Goal: Transaction & Acquisition: Purchase product/service

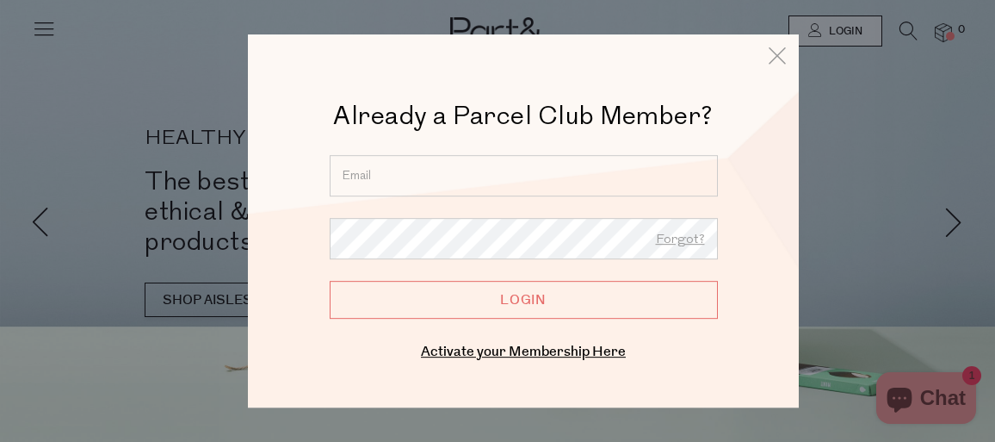
click at [480, 184] on input "email" at bounding box center [524, 175] width 388 height 41
type input "laurenlee75@gmail.com"
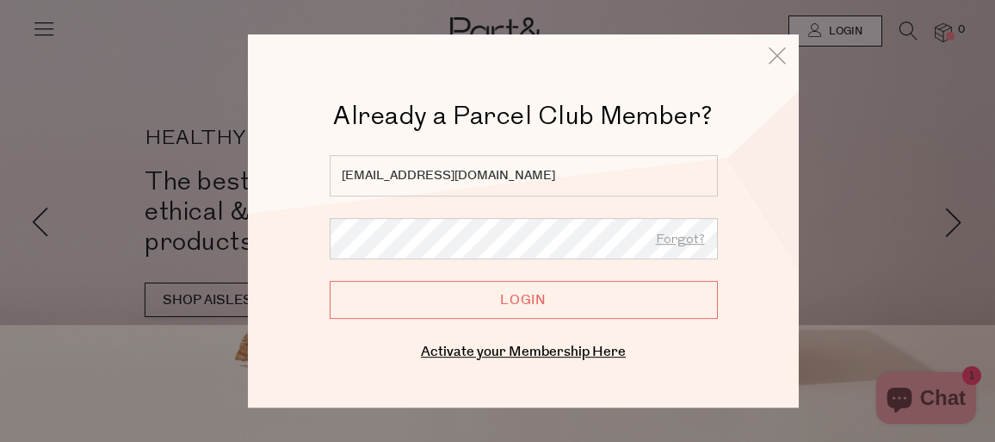
click at [330, 281] on input "Login" at bounding box center [524, 300] width 388 height 38
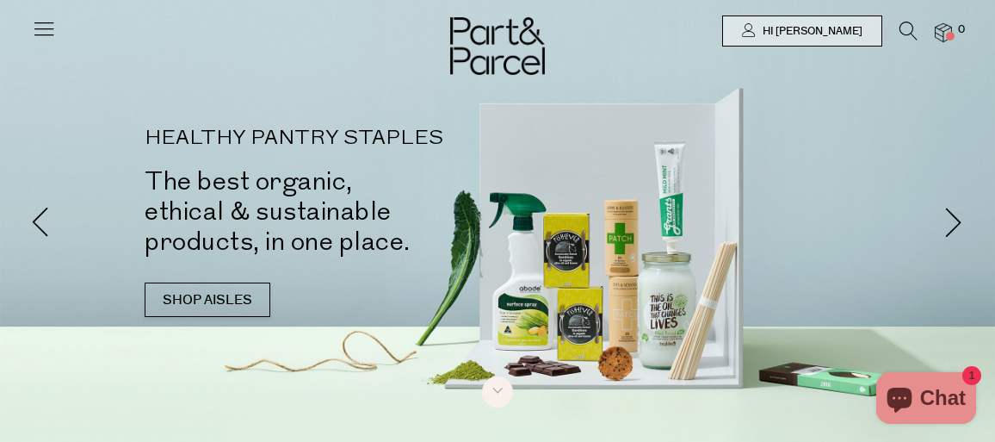
click at [53, 36] on icon at bounding box center [44, 28] width 24 height 24
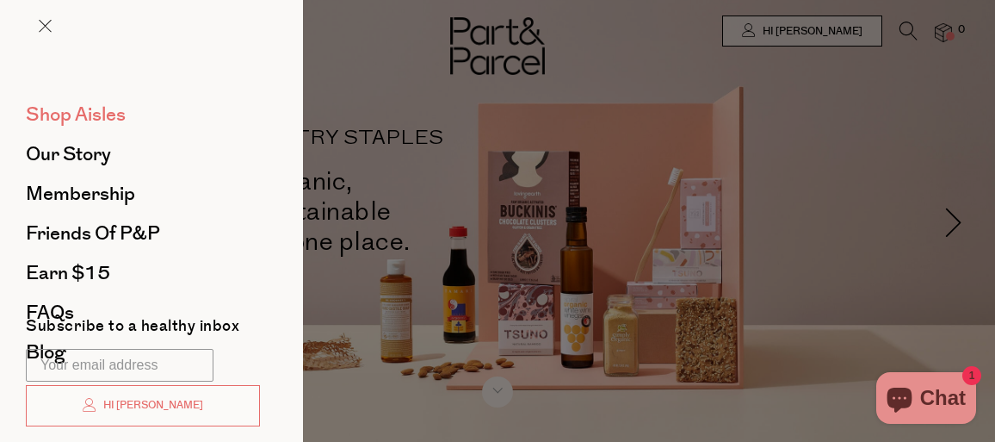
click at [93, 121] on span "Shop Aisles" at bounding box center [76, 115] width 100 height 28
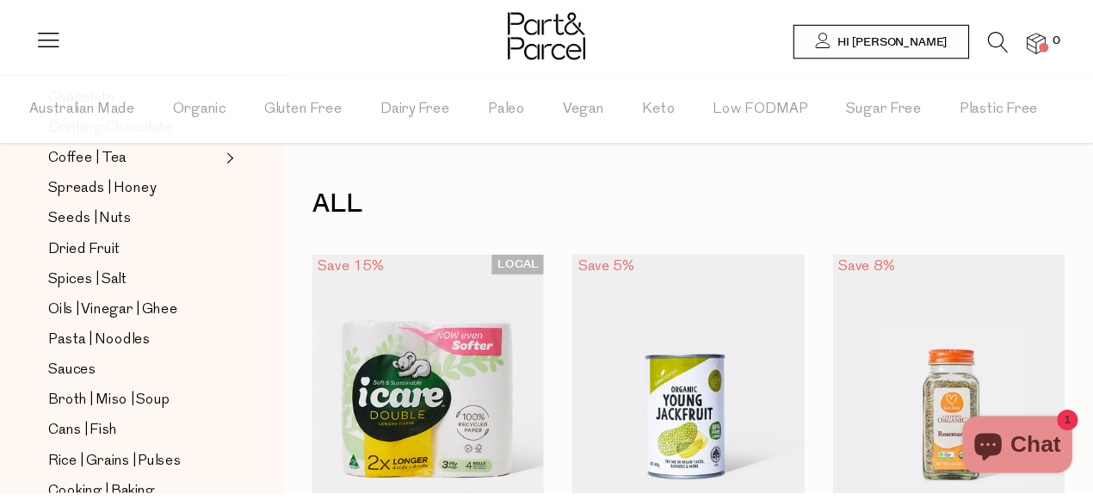
scroll to position [477, 0]
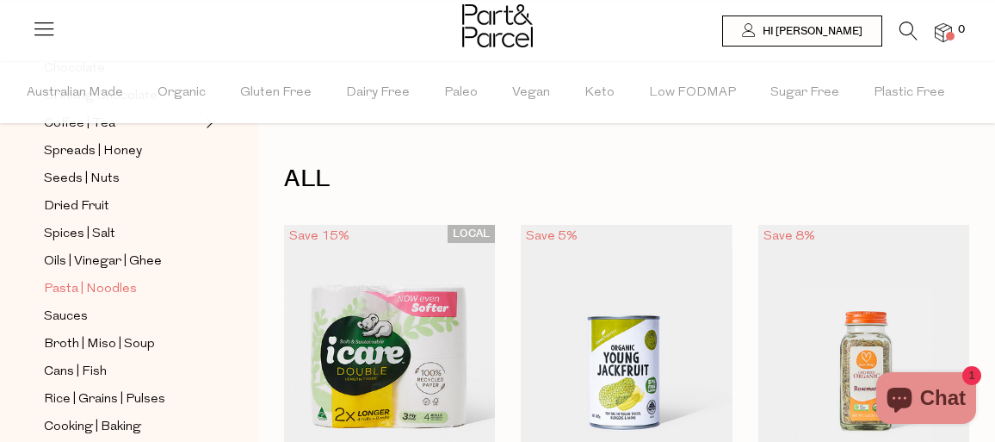
click at [121, 292] on span "Pasta | Noodles" at bounding box center [90, 289] width 93 height 21
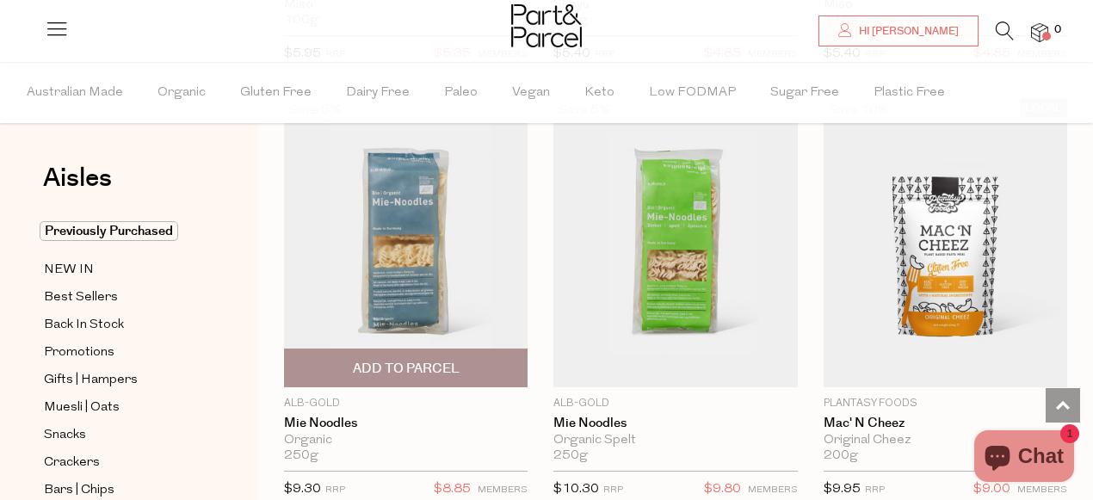
scroll to position [7540, 0]
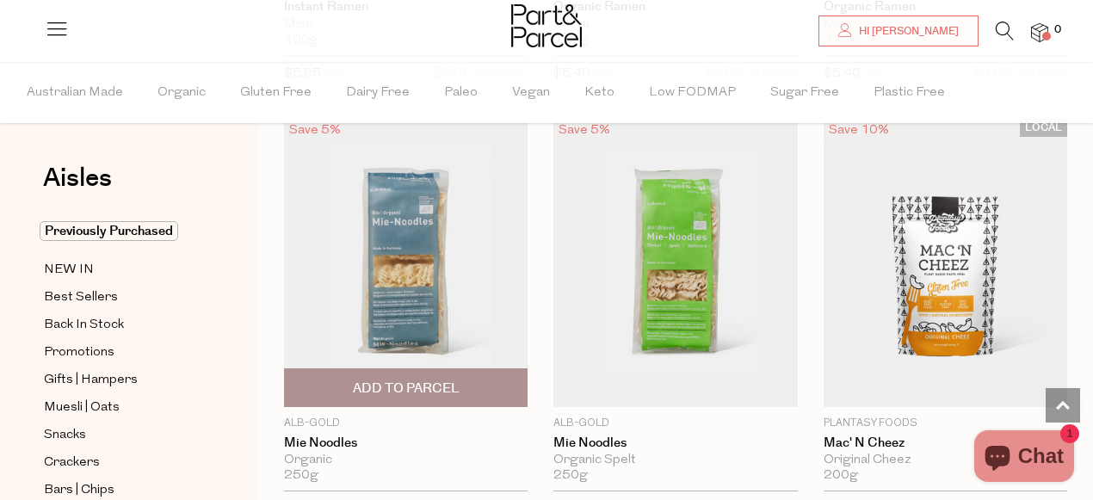
click at [426, 380] on span "Add To Parcel" at bounding box center [406, 389] width 107 height 18
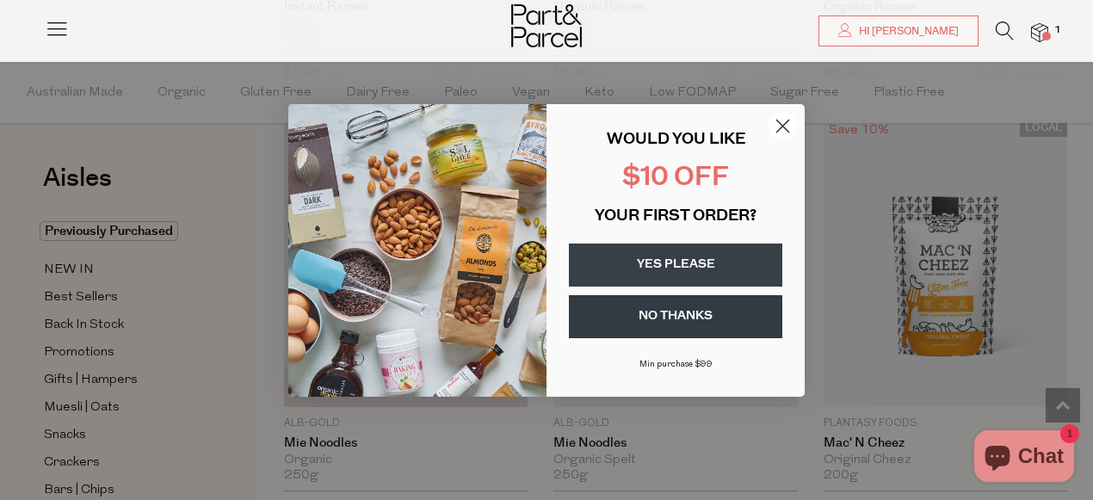
click at [775, 126] on circle "Close dialog" at bounding box center [783, 125] width 28 height 28
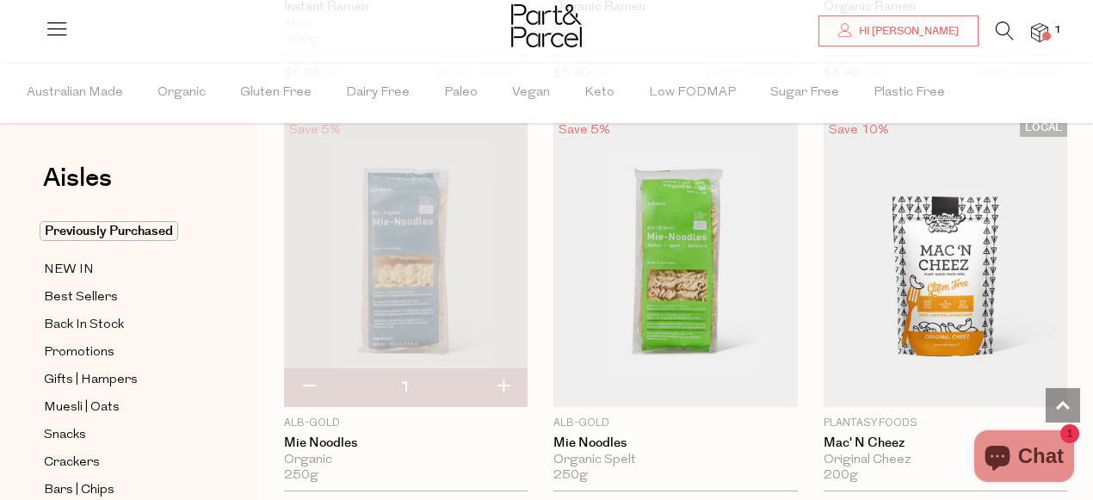
click at [494, 377] on button "button" at bounding box center [503, 387] width 49 height 38
type input "2"
click at [83, 301] on span "Best Sellers" at bounding box center [81, 298] width 74 height 21
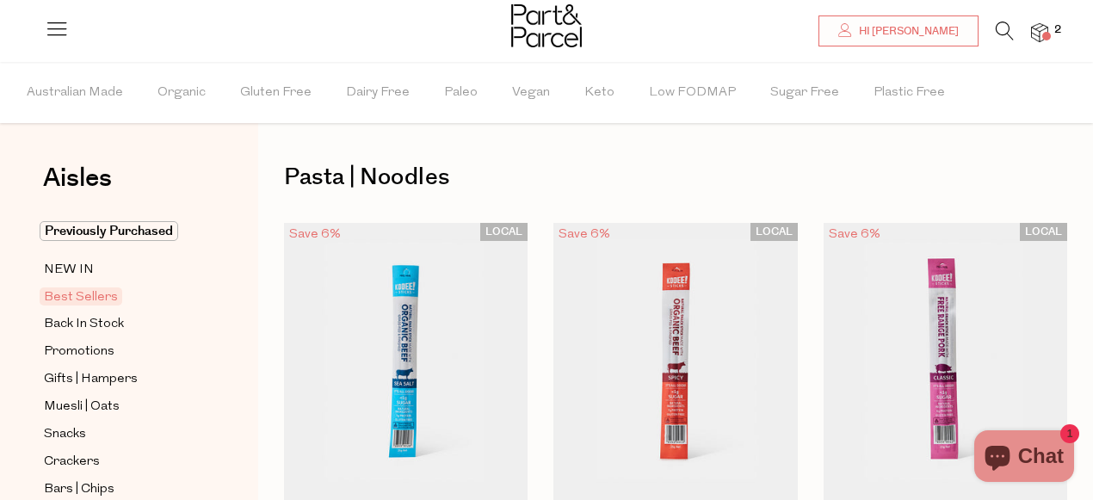
type input "2"
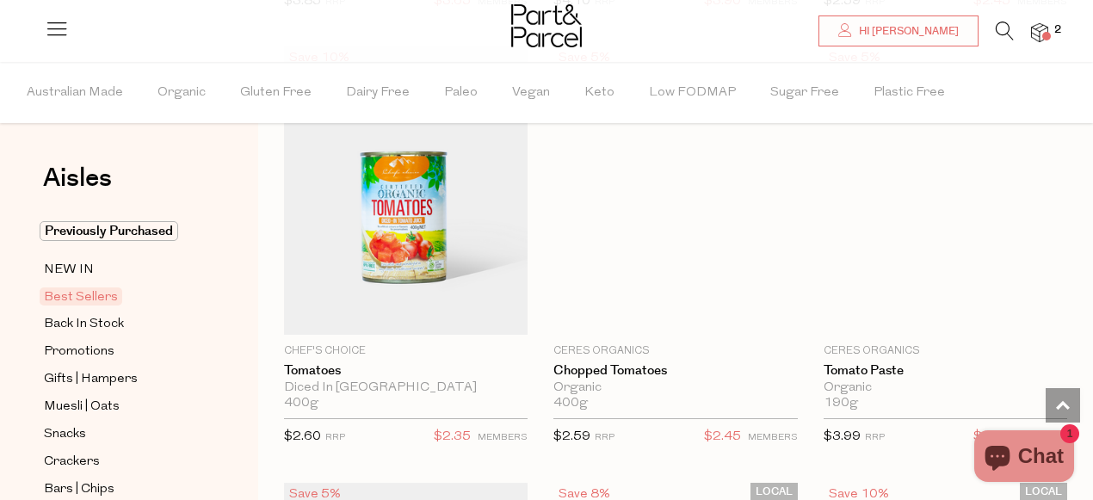
scroll to position [3703, 0]
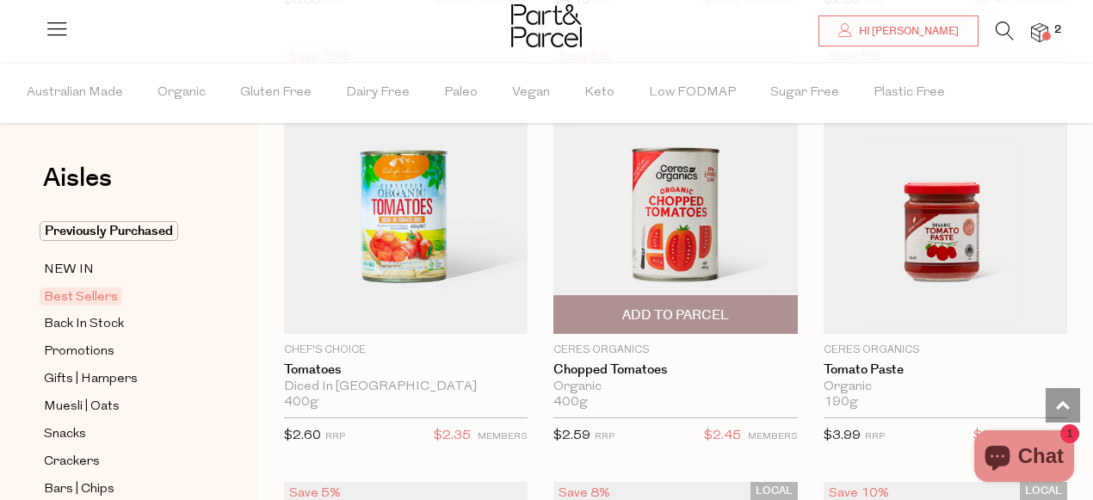
click at [689, 311] on span "Add To Parcel" at bounding box center [675, 315] width 107 height 18
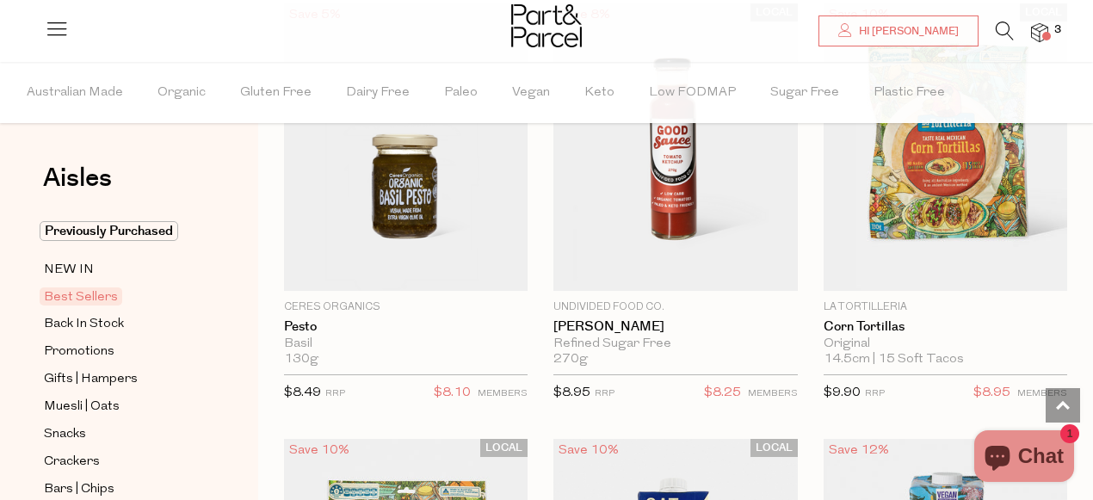
scroll to position [4202, 0]
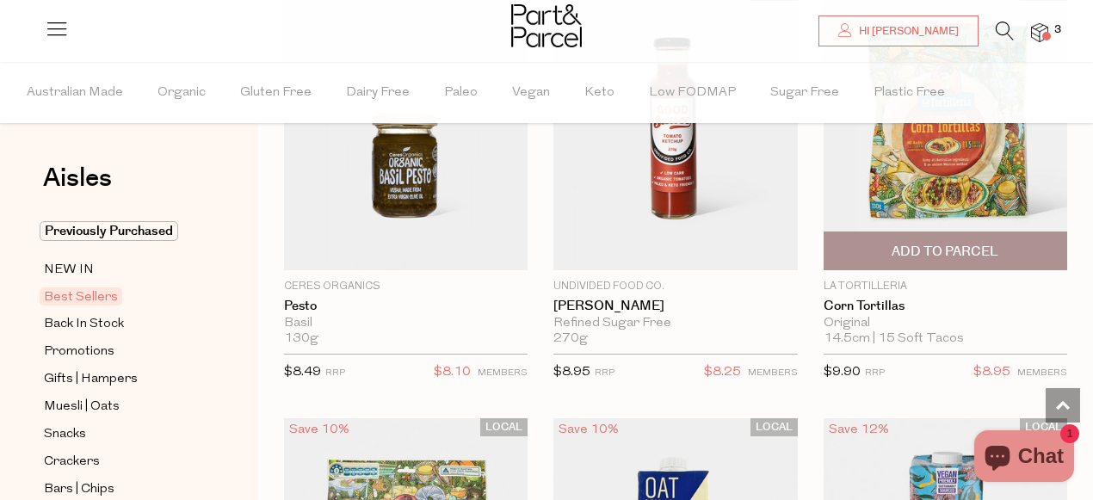
click at [936, 236] on span "Add To Parcel" at bounding box center [945, 250] width 233 height 37
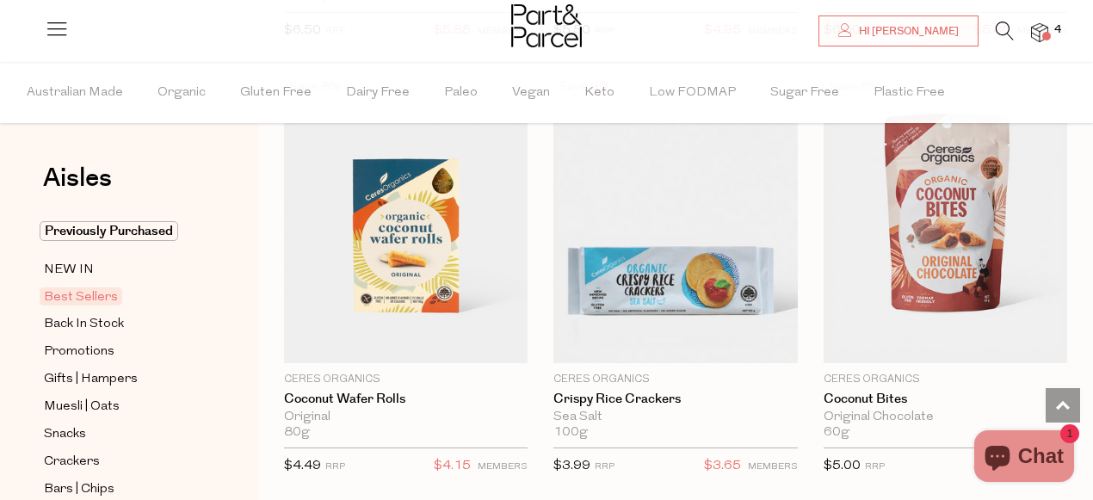
scroll to position [4979, 0]
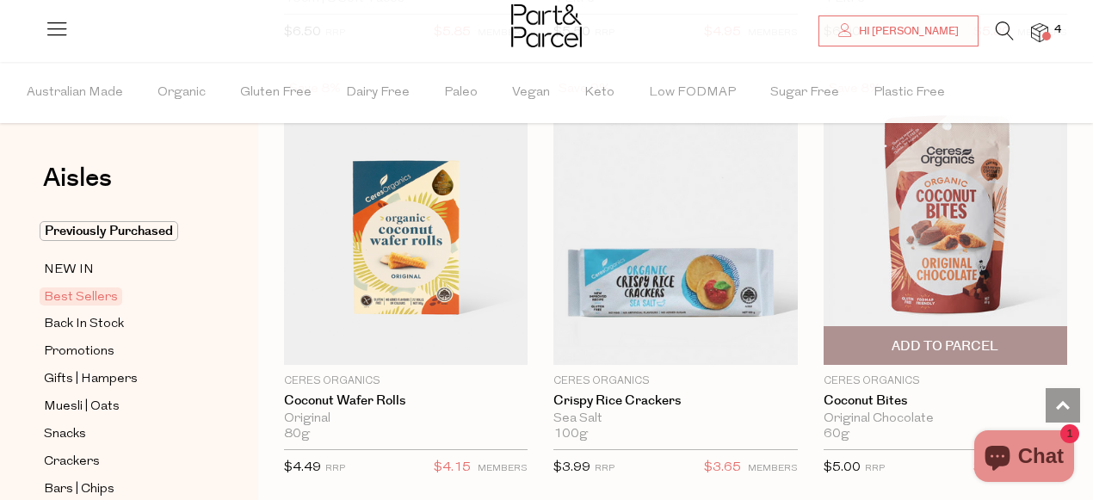
click at [944, 339] on span "Add To Parcel" at bounding box center [945, 346] width 107 height 18
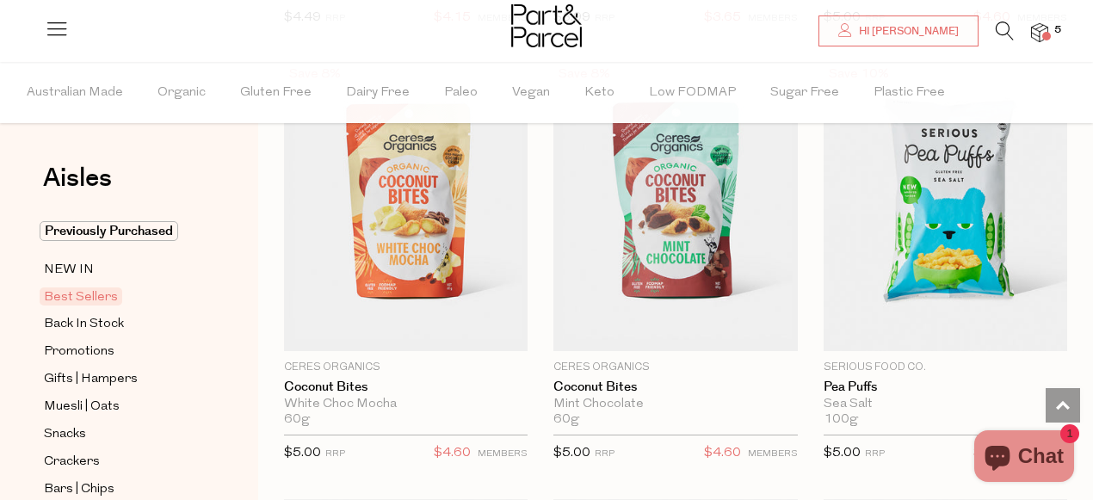
scroll to position [5430, 0]
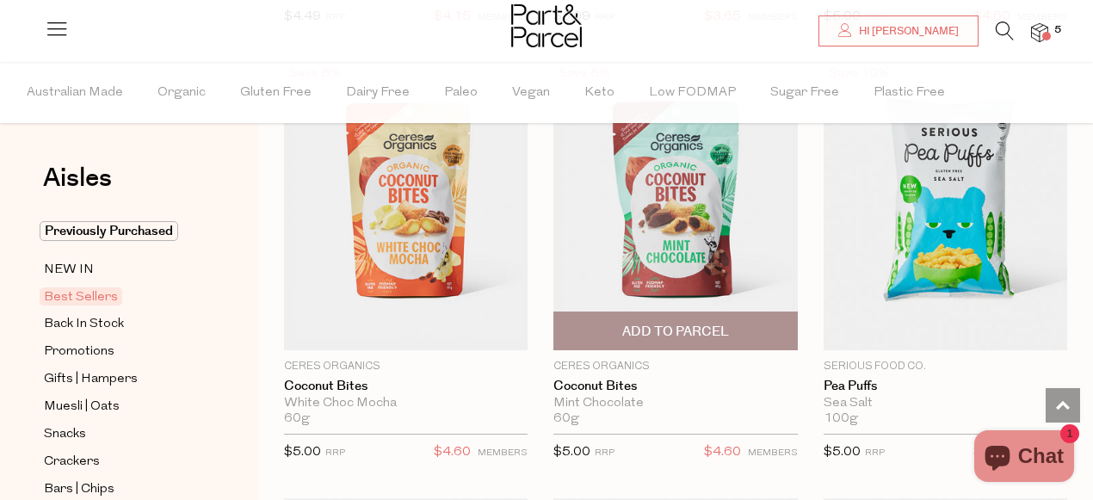
click at [689, 332] on span "Add To Parcel" at bounding box center [675, 332] width 107 height 18
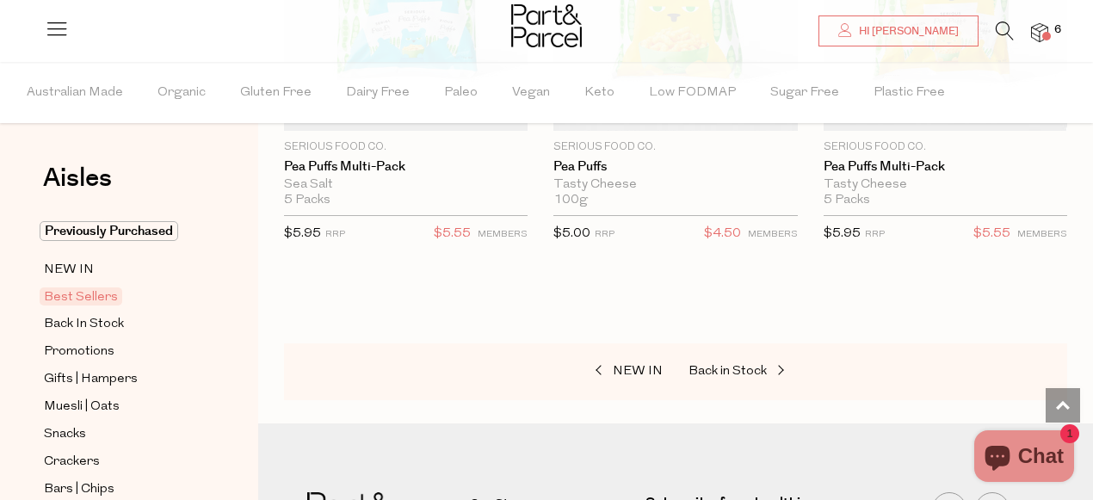
scroll to position [6111, 0]
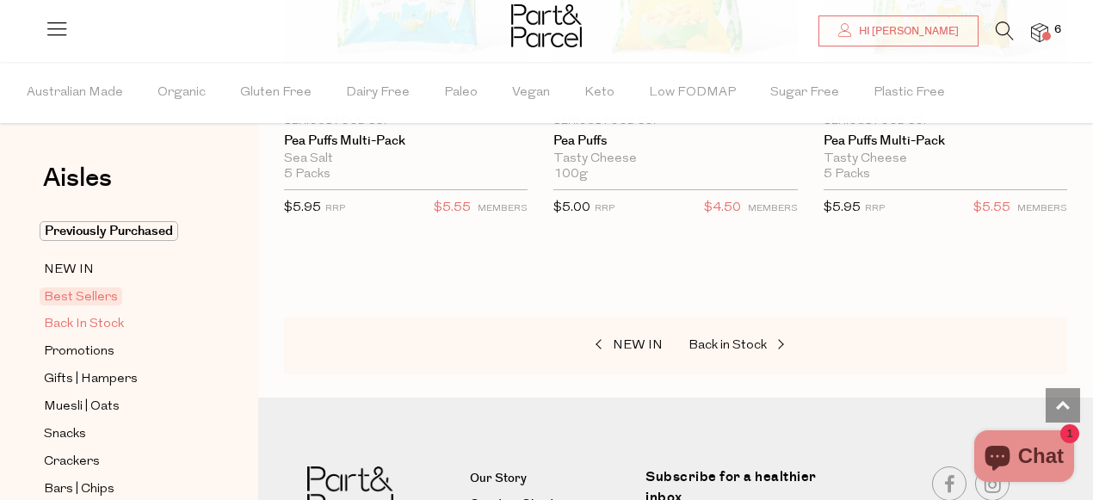
click at [90, 325] on span "Back In Stock" at bounding box center [84, 324] width 80 height 21
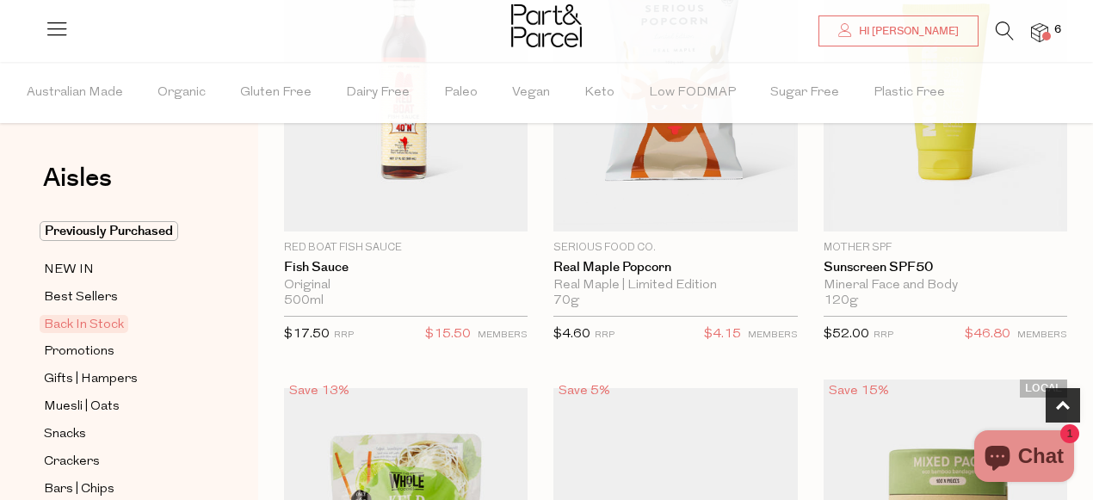
scroll to position [726, 0]
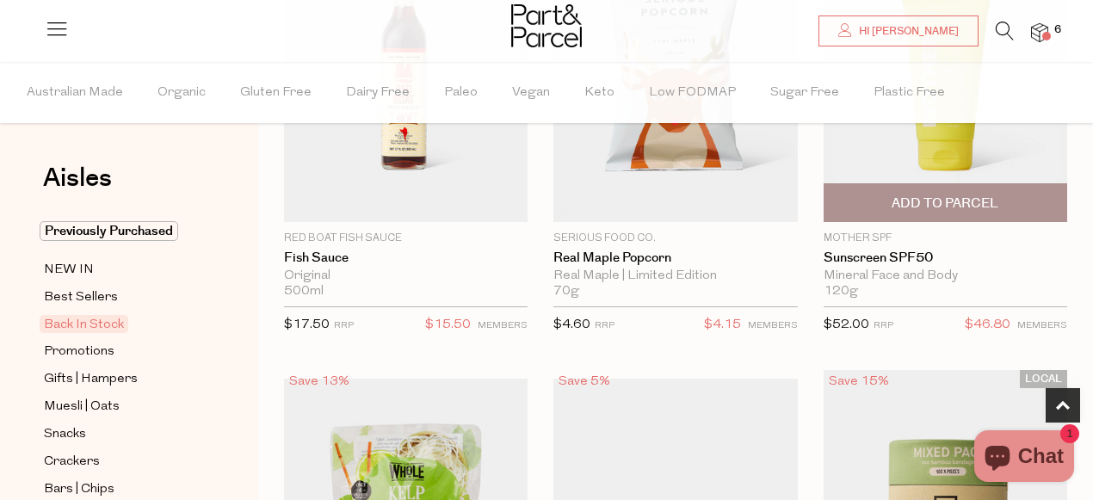
click at [952, 195] on span "Add To Parcel" at bounding box center [945, 204] width 107 height 18
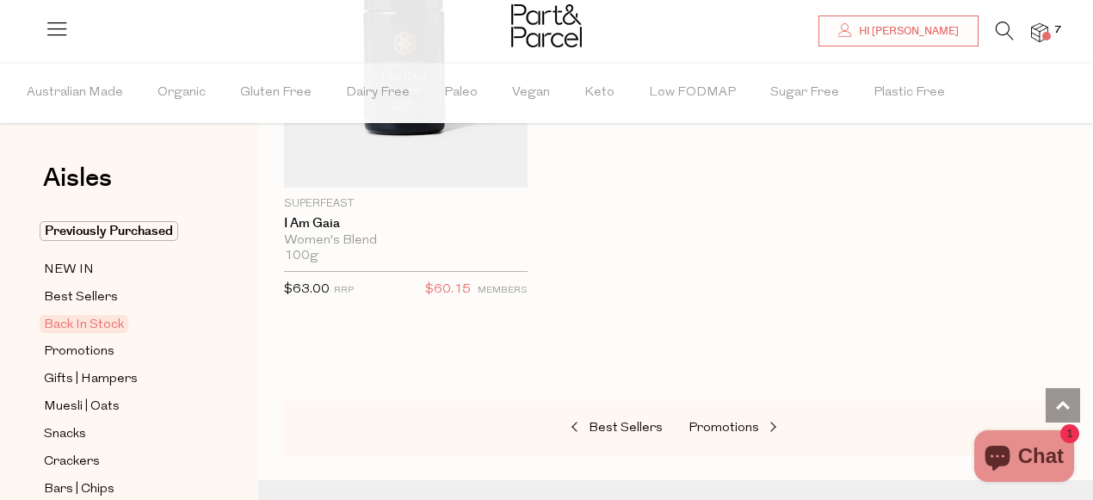
scroll to position [1763, 0]
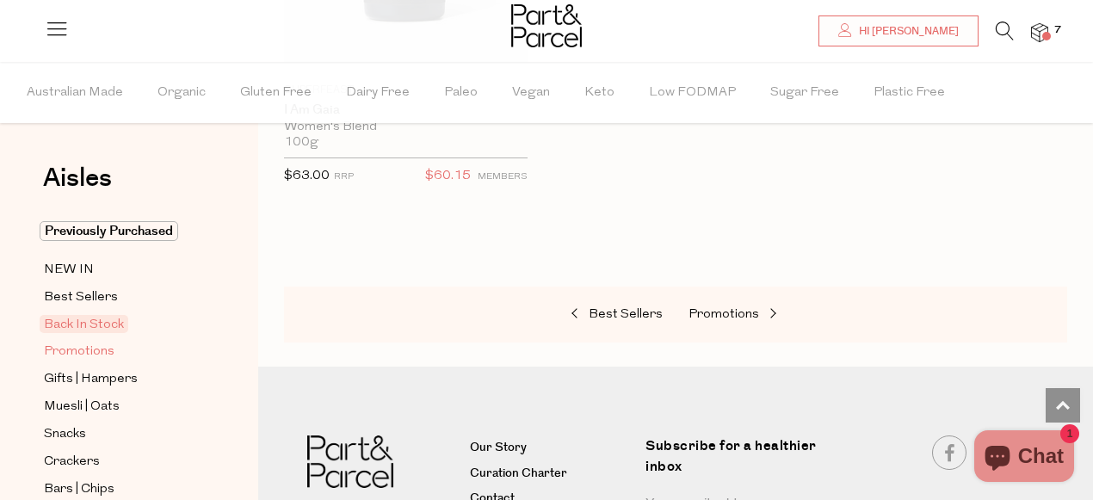
click at [90, 352] on span "Promotions" at bounding box center [79, 352] width 71 height 21
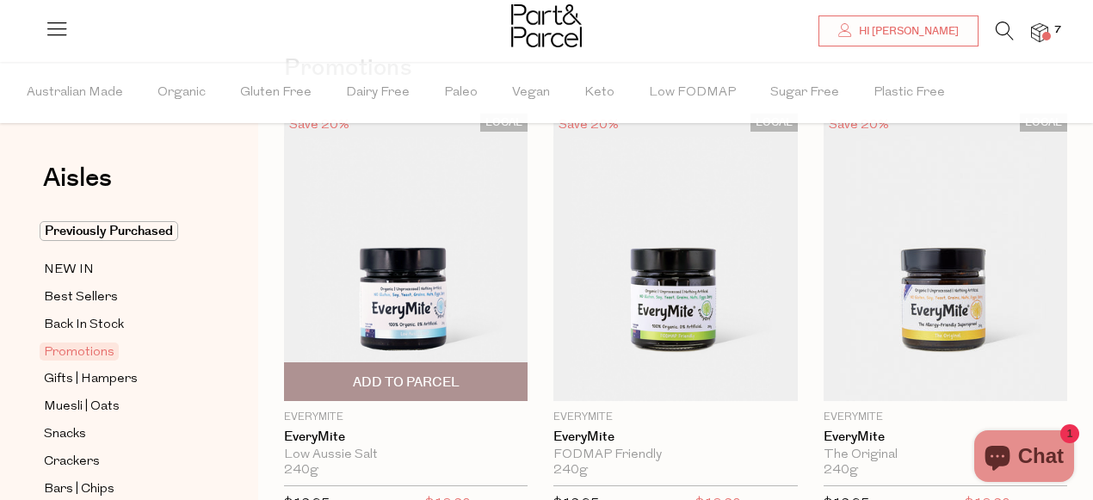
scroll to position [232, 0]
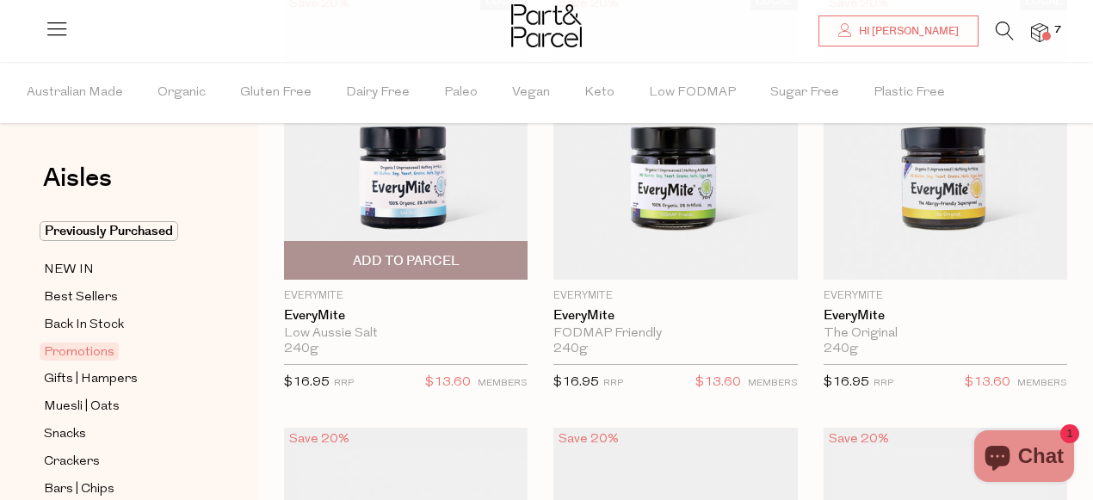
click at [409, 197] on img at bounding box center [406, 136] width 244 height 288
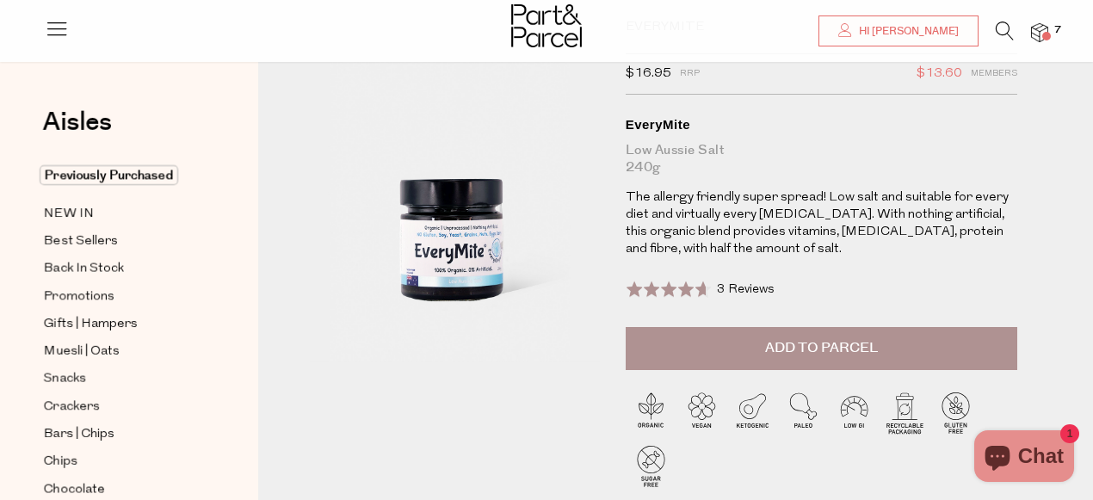
scroll to position [148, 0]
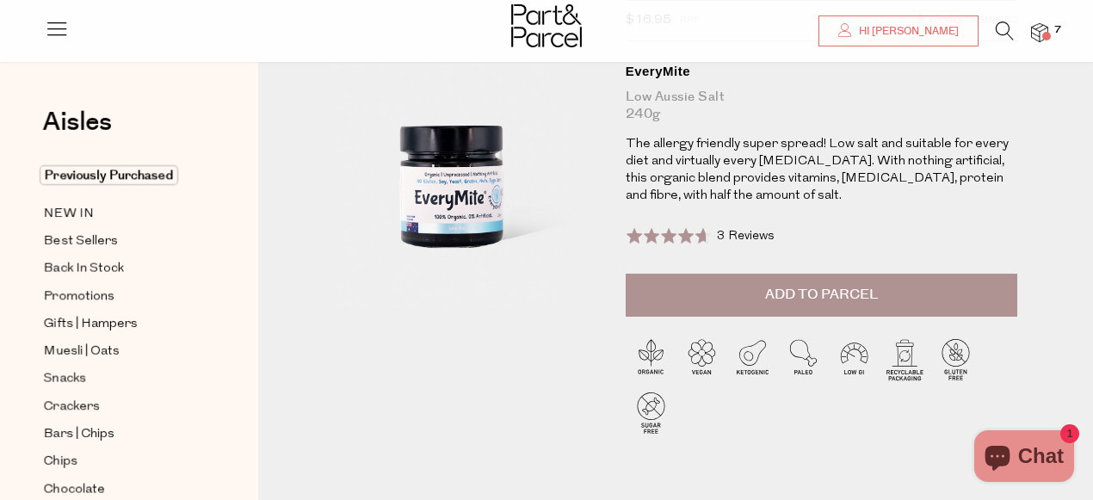
click at [730, 309] on button "Add to Parcel" at bounding box center [822, 295] width 392 height 43
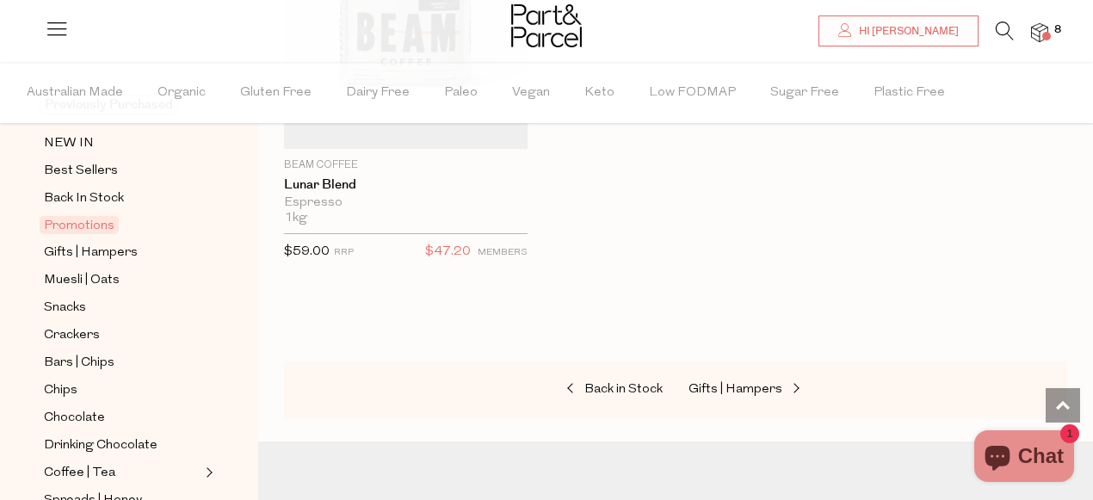
scroll to position [182, 0]
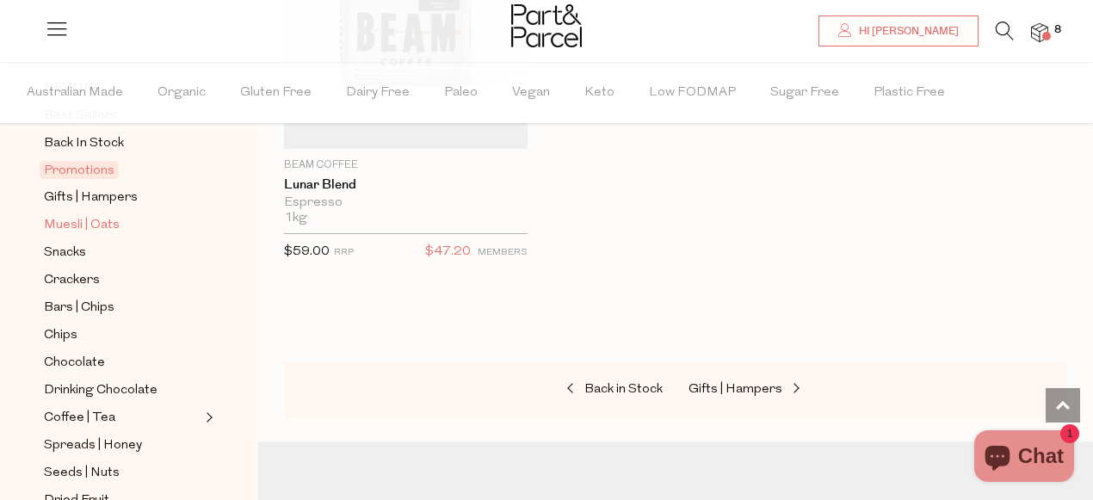
click at [106, 226] on span "Muesli | Oats" at bounding box center [82, 225] width 76 height 21
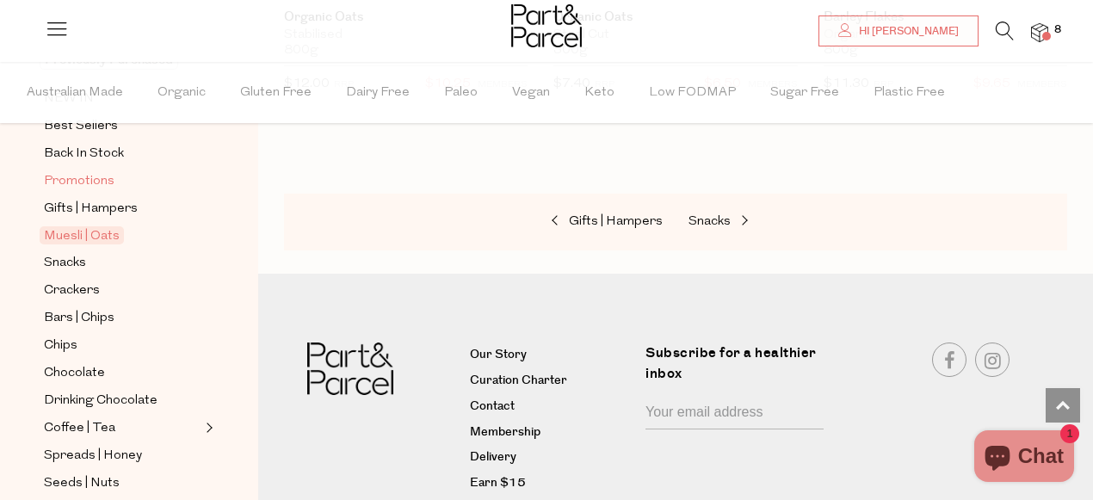
scroll to position [170, 0]
click at [72, 269] on span "Snacks" at bounding box center [65, 264] width 42 height 21
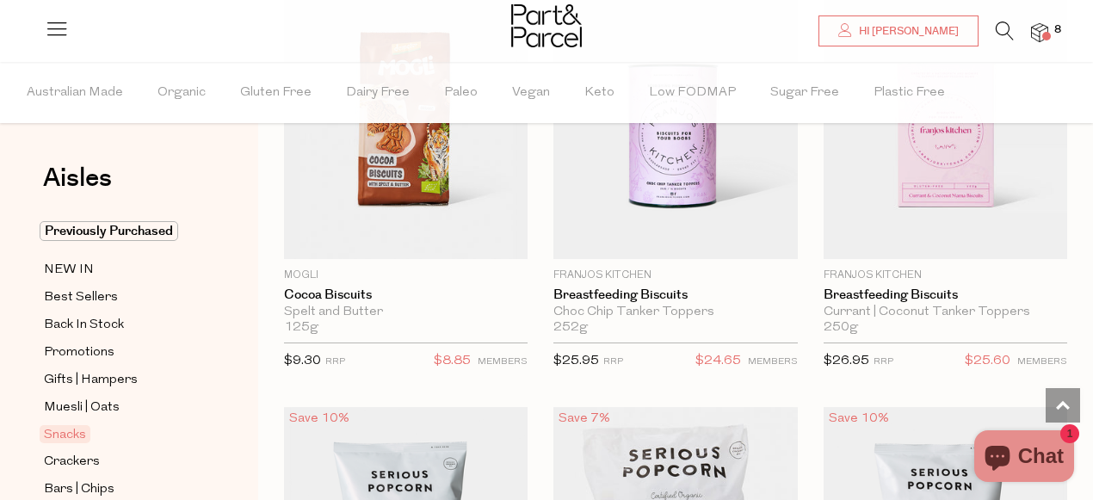
scroll to position [5803, 0]
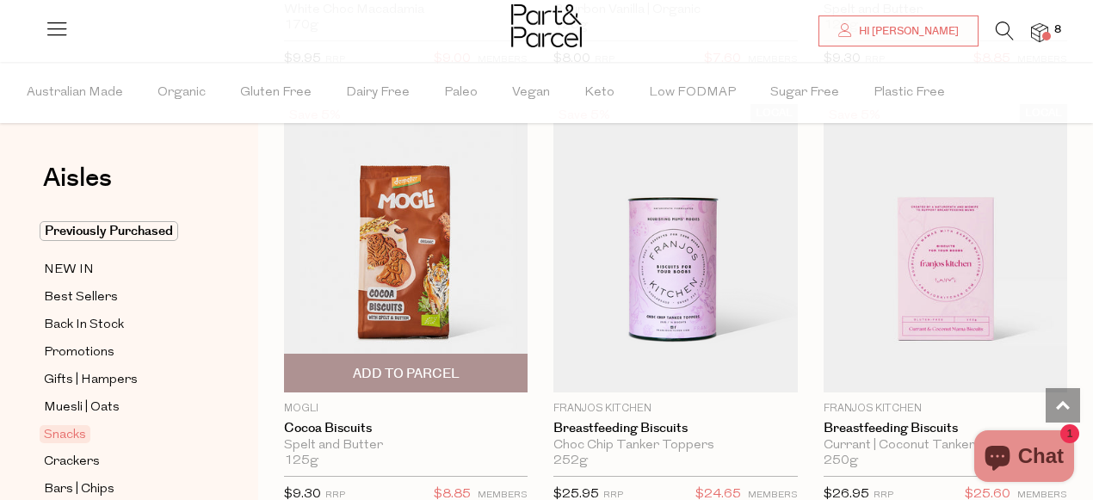
click at [413, 374] on span "Add To Parcel" at bounding box center [406, 374] width 107 height 18
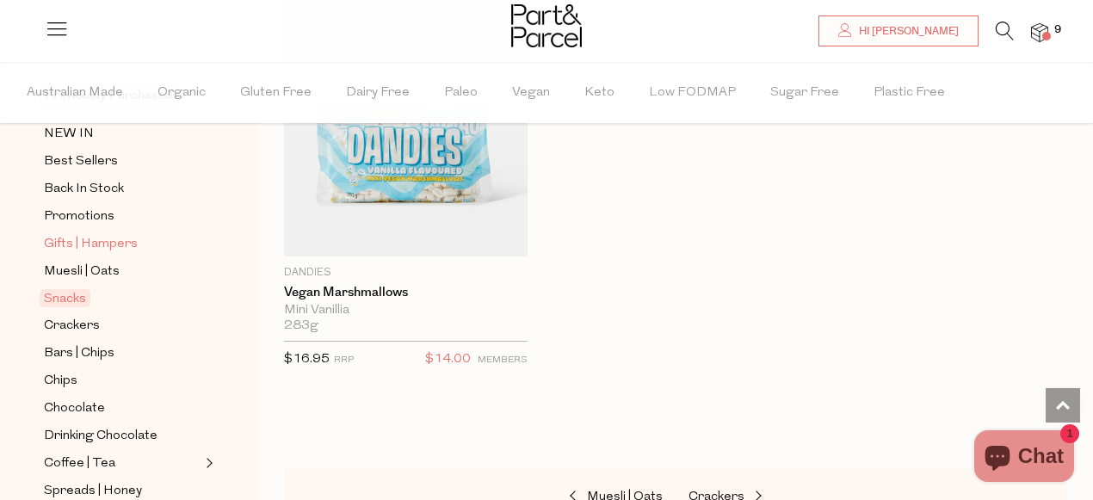
scroll to position [135, 0]
click at [97, 331] on span "Crackers" at bounding box center [72, 327] width 56 height 21
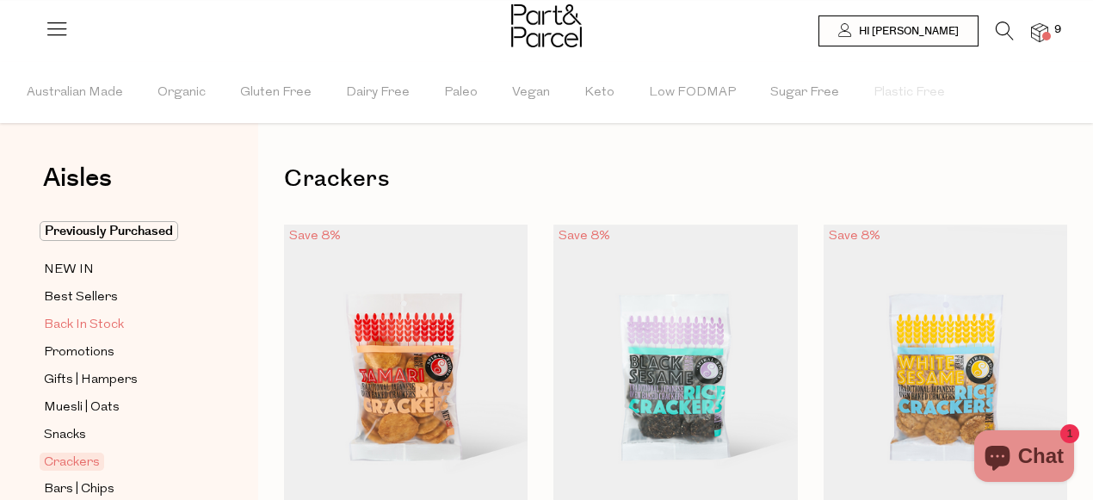
scroll to position [155, 0]
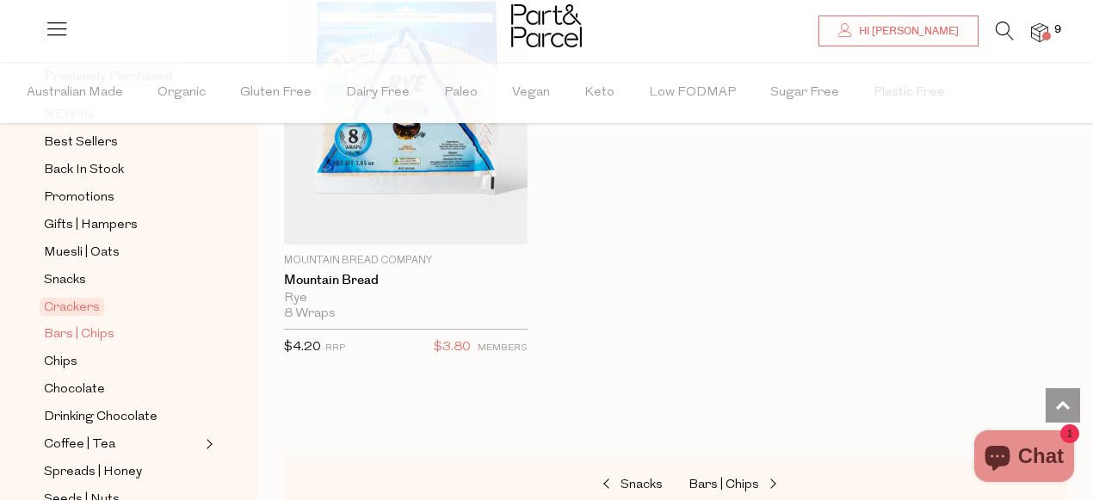
click at [97, 339] on span "Bars | Chips" at bounding box center [79, 335] width 71 height 21
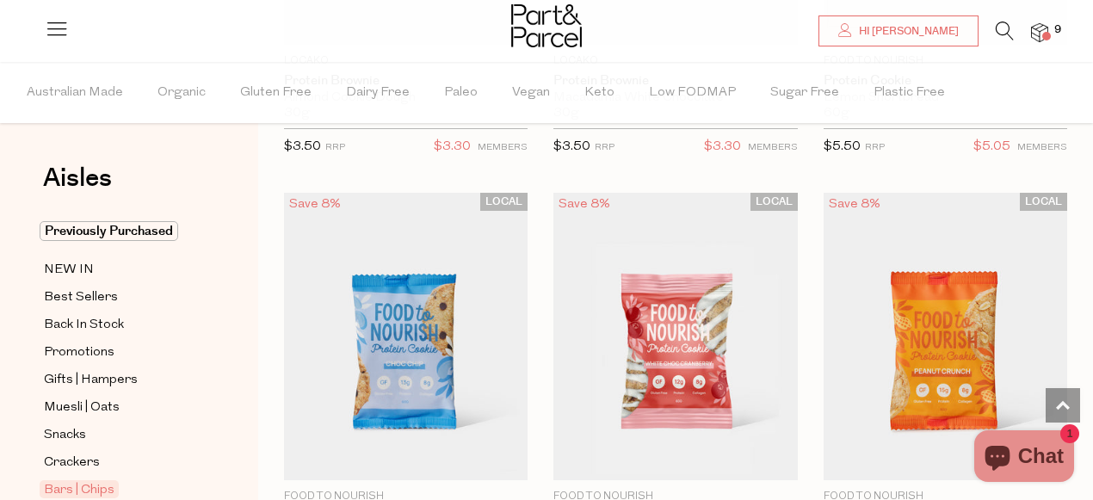
scroll to position [4539, 0]
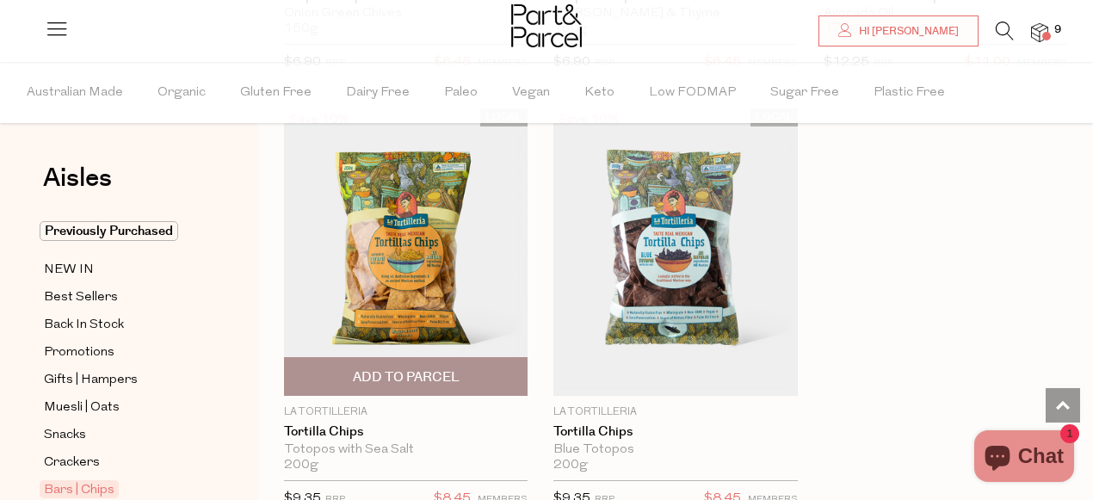
scroll to position [9818, 0]
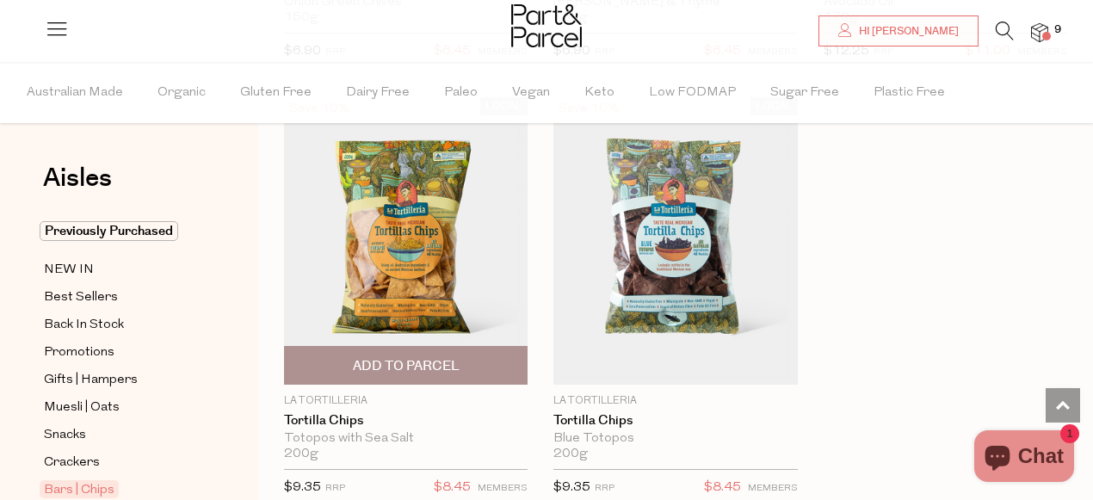
click at [423, 357] on span "Add To Parcel" at bounding box center [406, 366] width 107 height 18
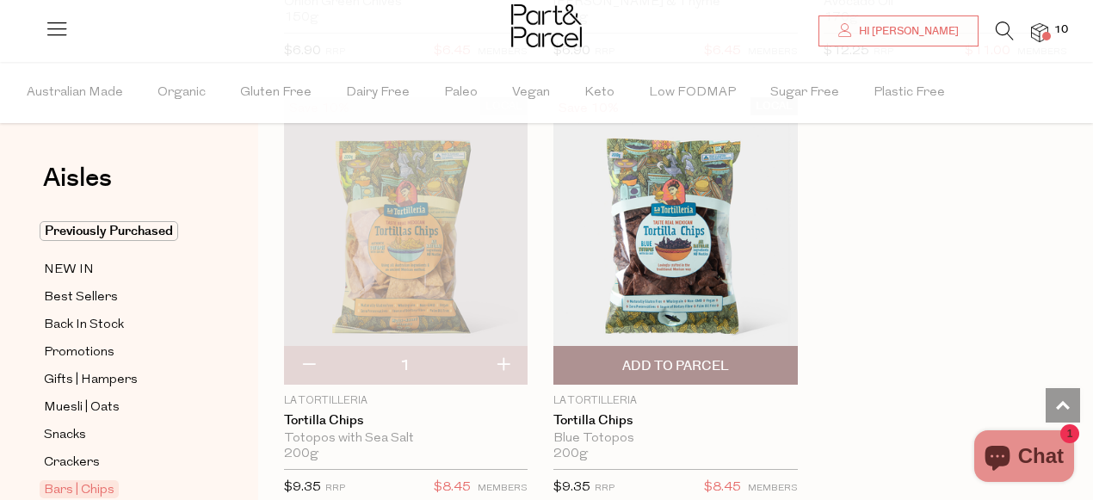
click at [628, 357] on span "Add To Parcel" at bounding box center [675, 366] width 107 height 18
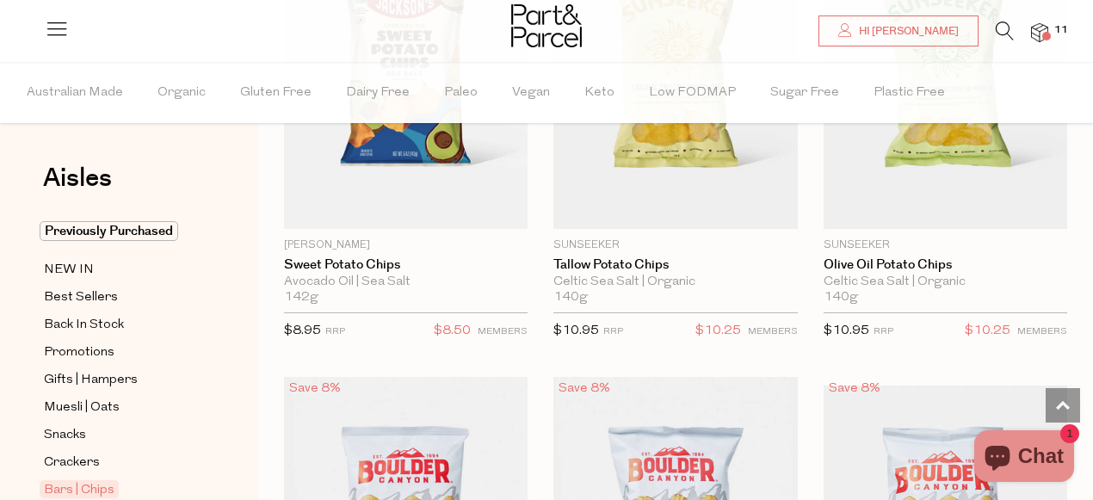
scroll to position [7607, 0]
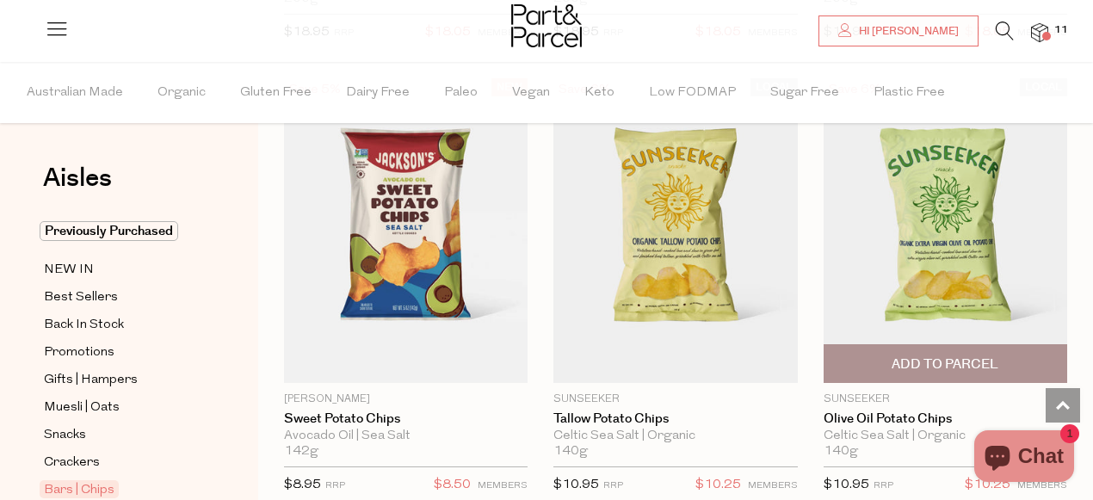
click at [910, 359] on span "Add To Parcel" at bounding box center [945, 365] width 107 height 18
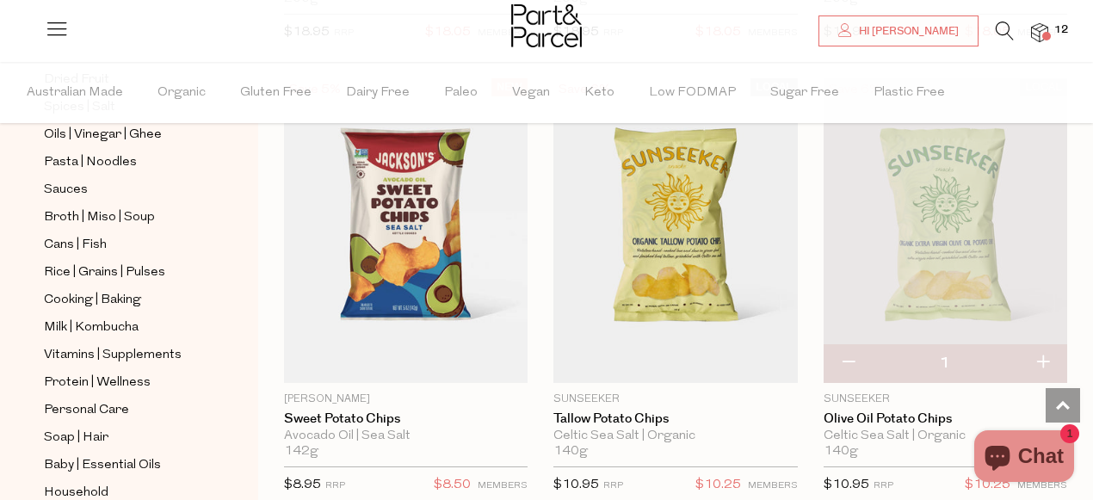
scroll to position [677, 0]
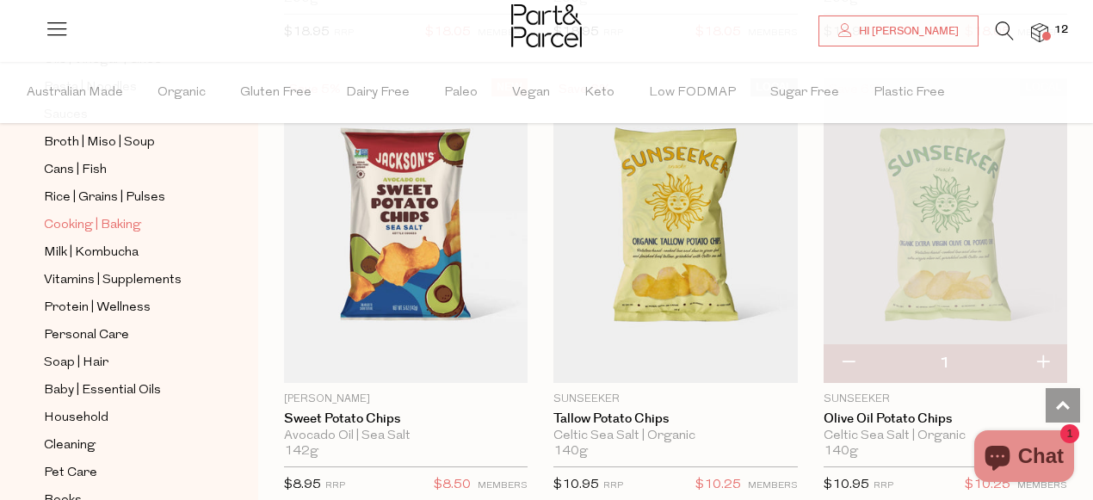
click at [121, 228] on span "Cooking | Baking" at bounding box center [92, 225] width 97 height 21
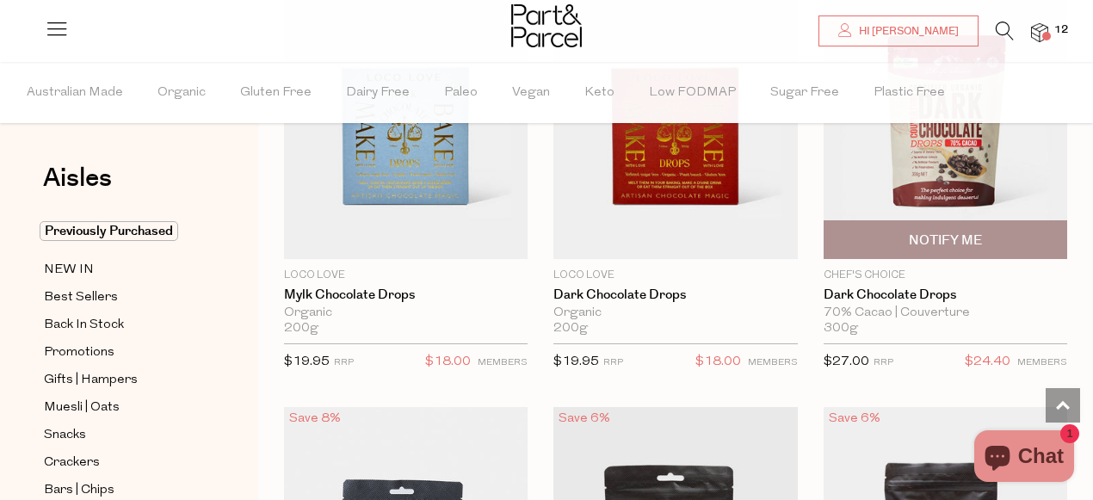
scroll to position [3954, 0]
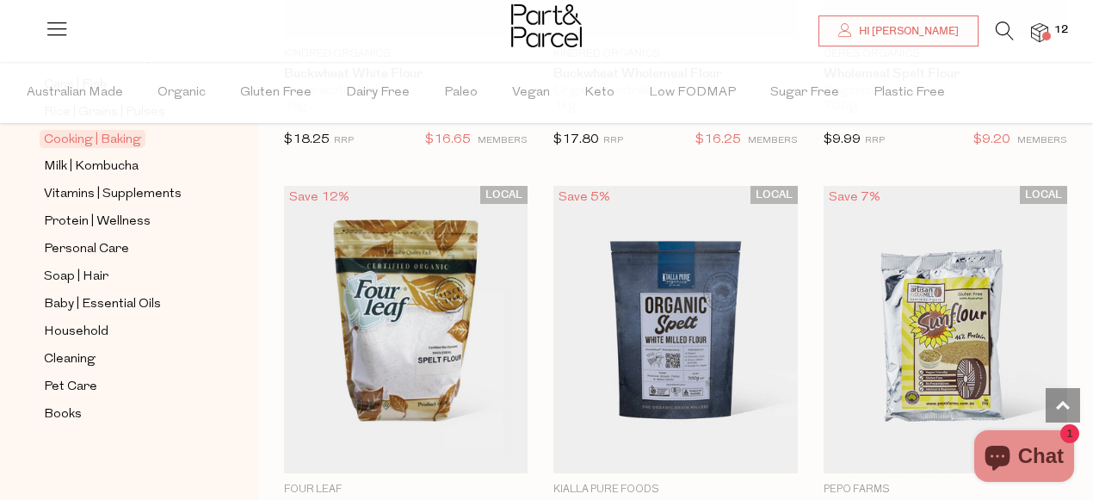
scroll to position [9213, 0]
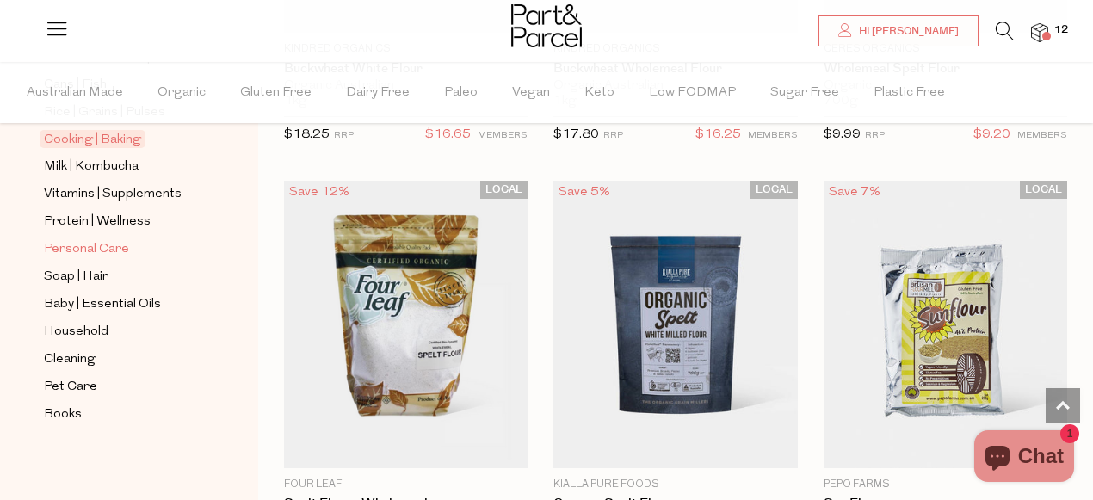
click at [114, 252] on span "Personal Care" at bounding box center [86, 249] width 85 height 21
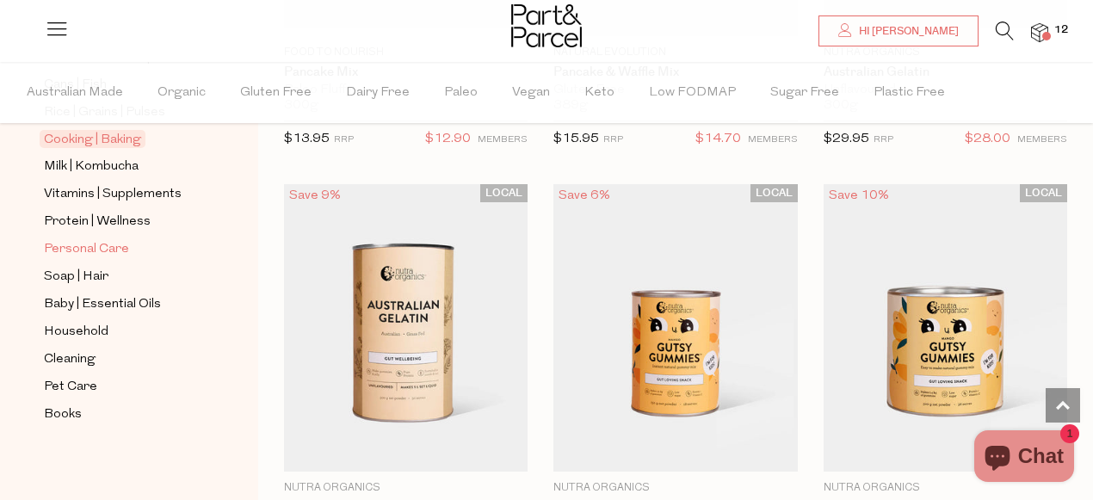
click at [114, 252] on span "Personal Care" at bounding box center [86, 249] width 85 height 21
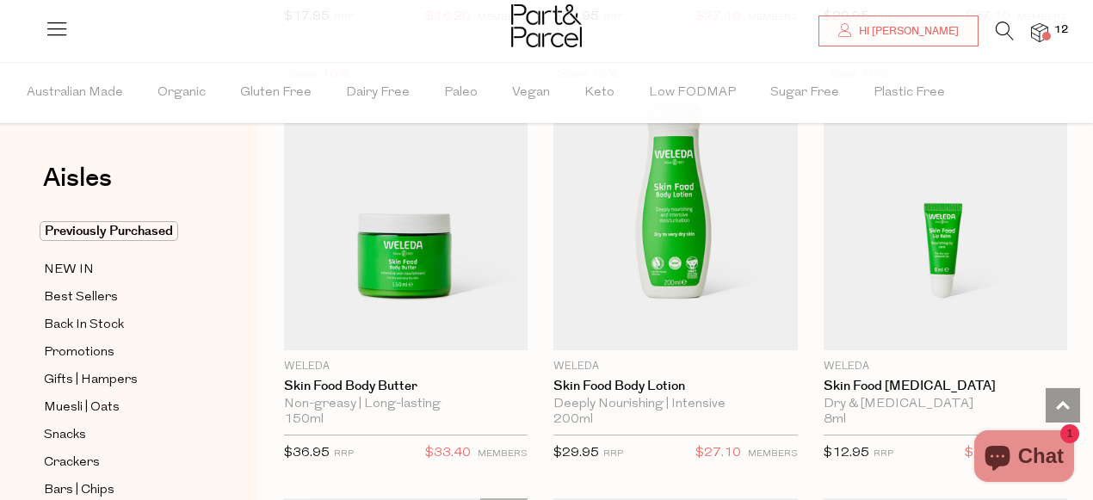
scroll to position [3326, 0]
